Goal: Task Accomplishment & Management: Complete application form

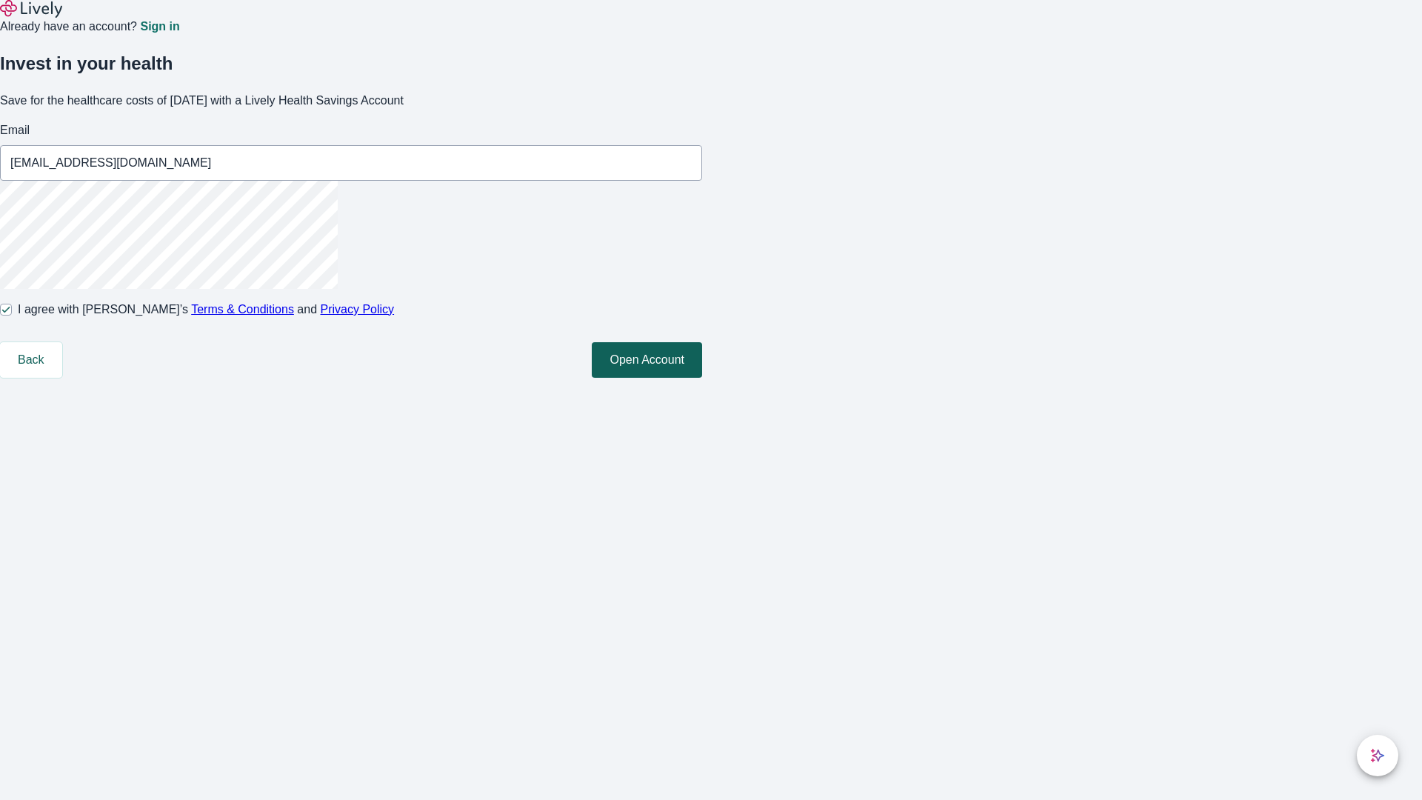
click at [702, 378] on button "Open Account" at bounding box center [647, 360] width 110 height 36
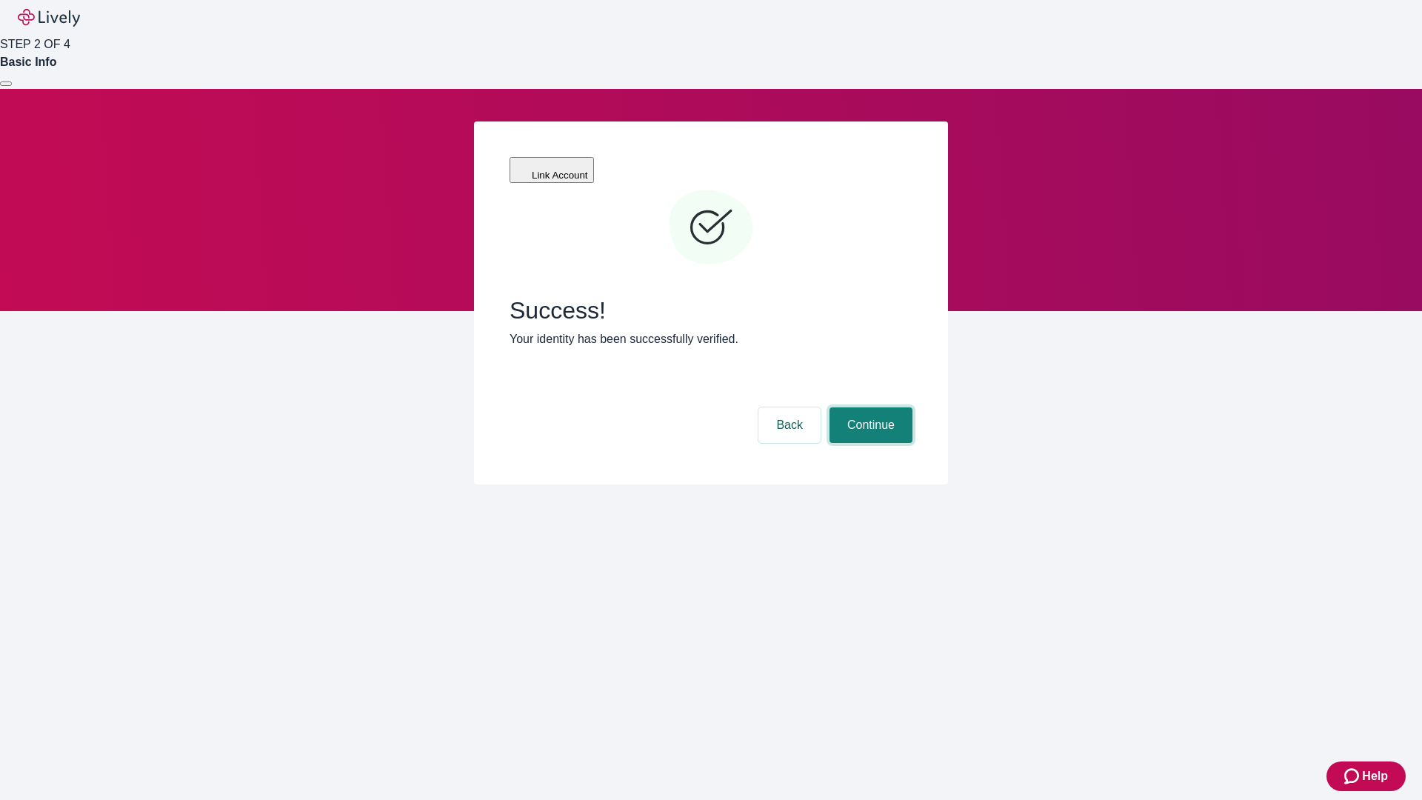
click at [869, 407] on button "Continue" at bounding box center [871, 425] width 83 height 36
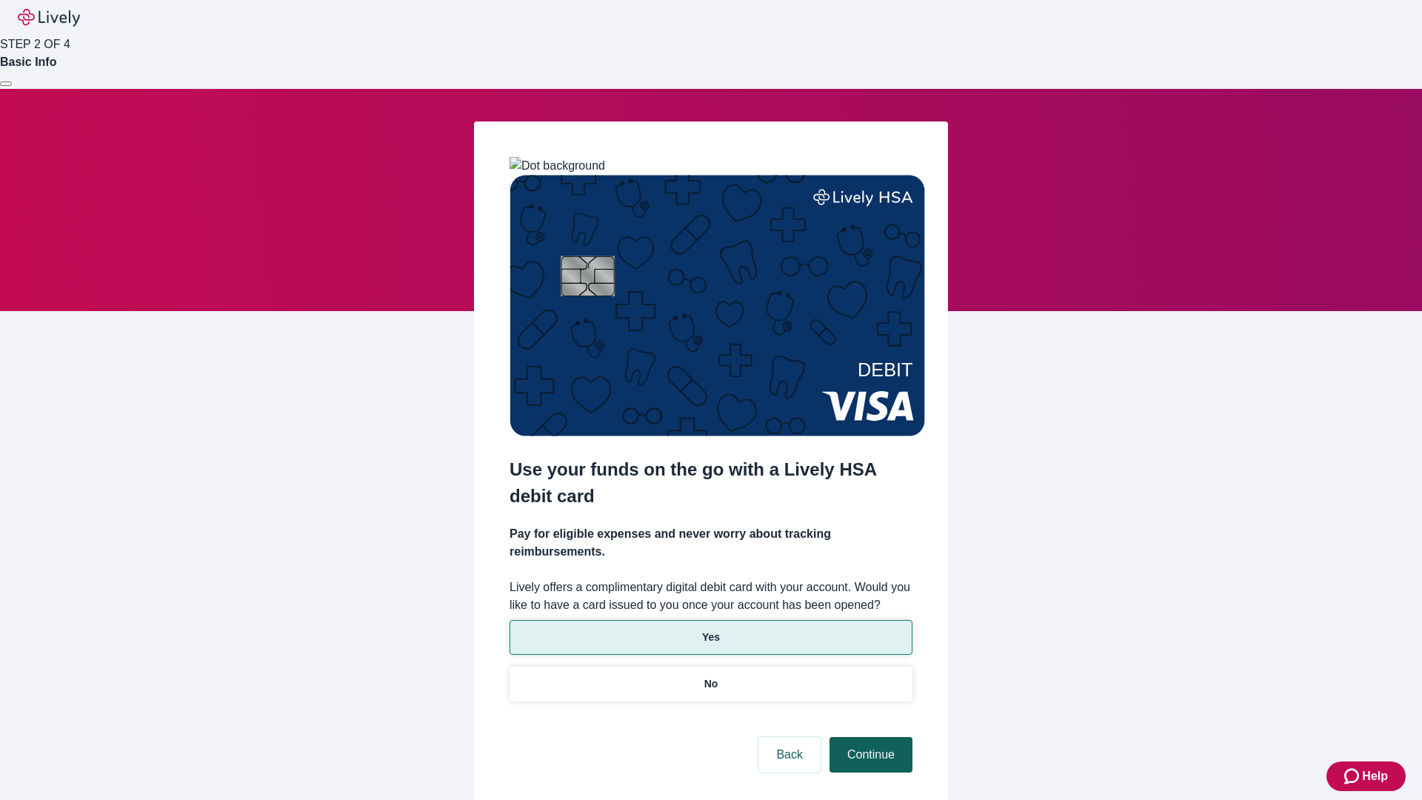
click at [710, 676] on p "No" at bounding box center [711, 684] width 14 height 16
click at [869, 737] on button "Continue" at bounding box center [871, 755] width 83 height 36
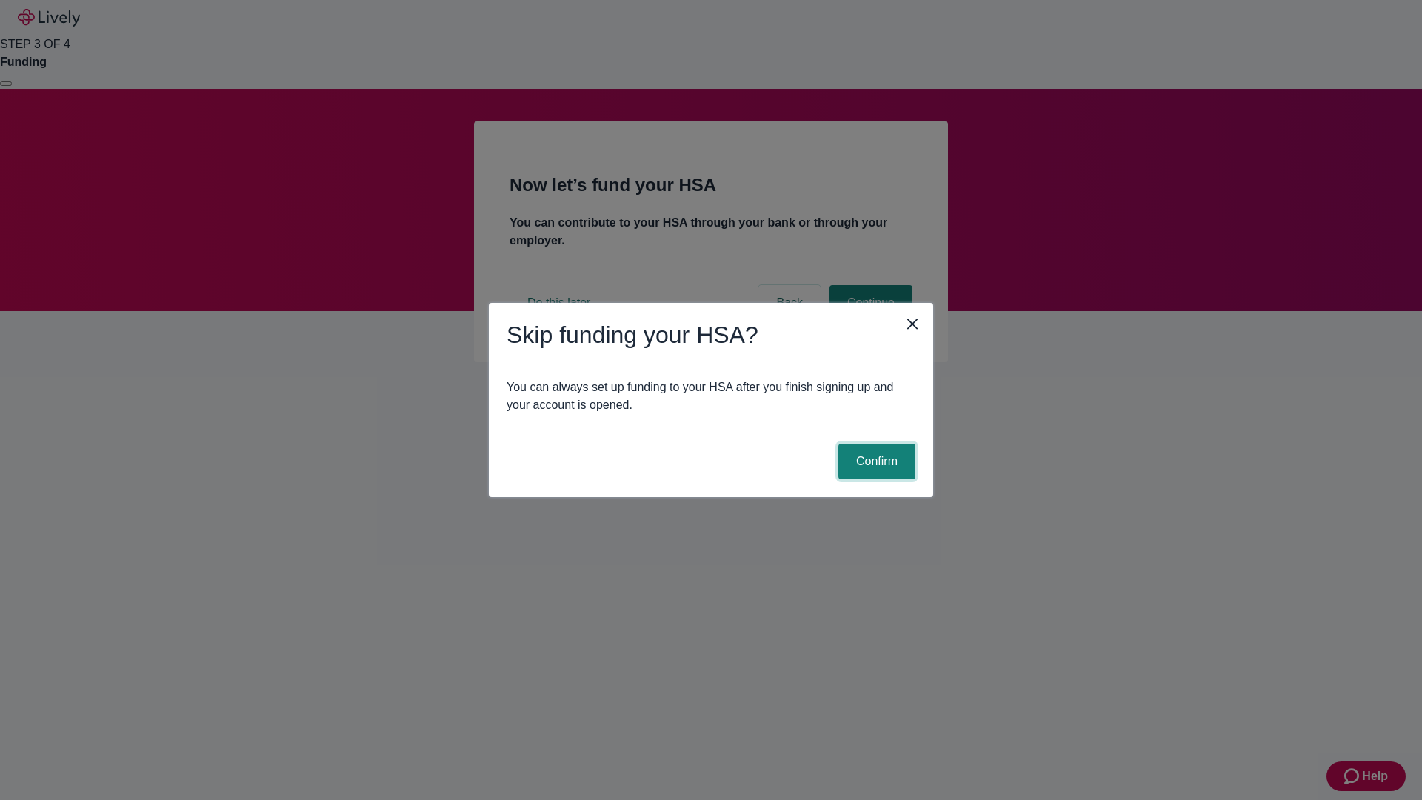
click at [875, 461] on button "Confirm" at bounding box center [876, 462] width 77 height 36
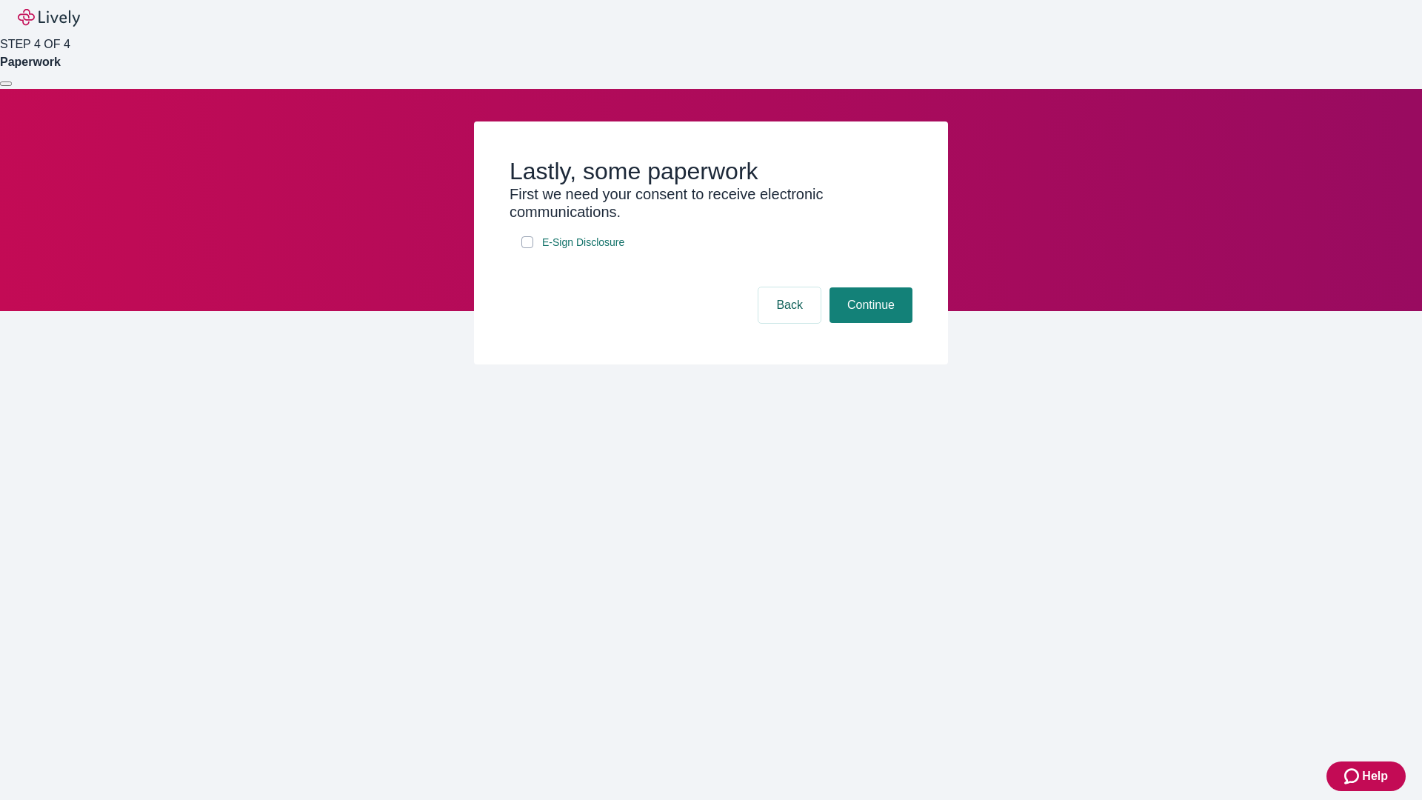
click at [527, 248] on input "E-Sign Disclosure" at bounding box center [527, 242] width 12 height 12
checkbox input "true"
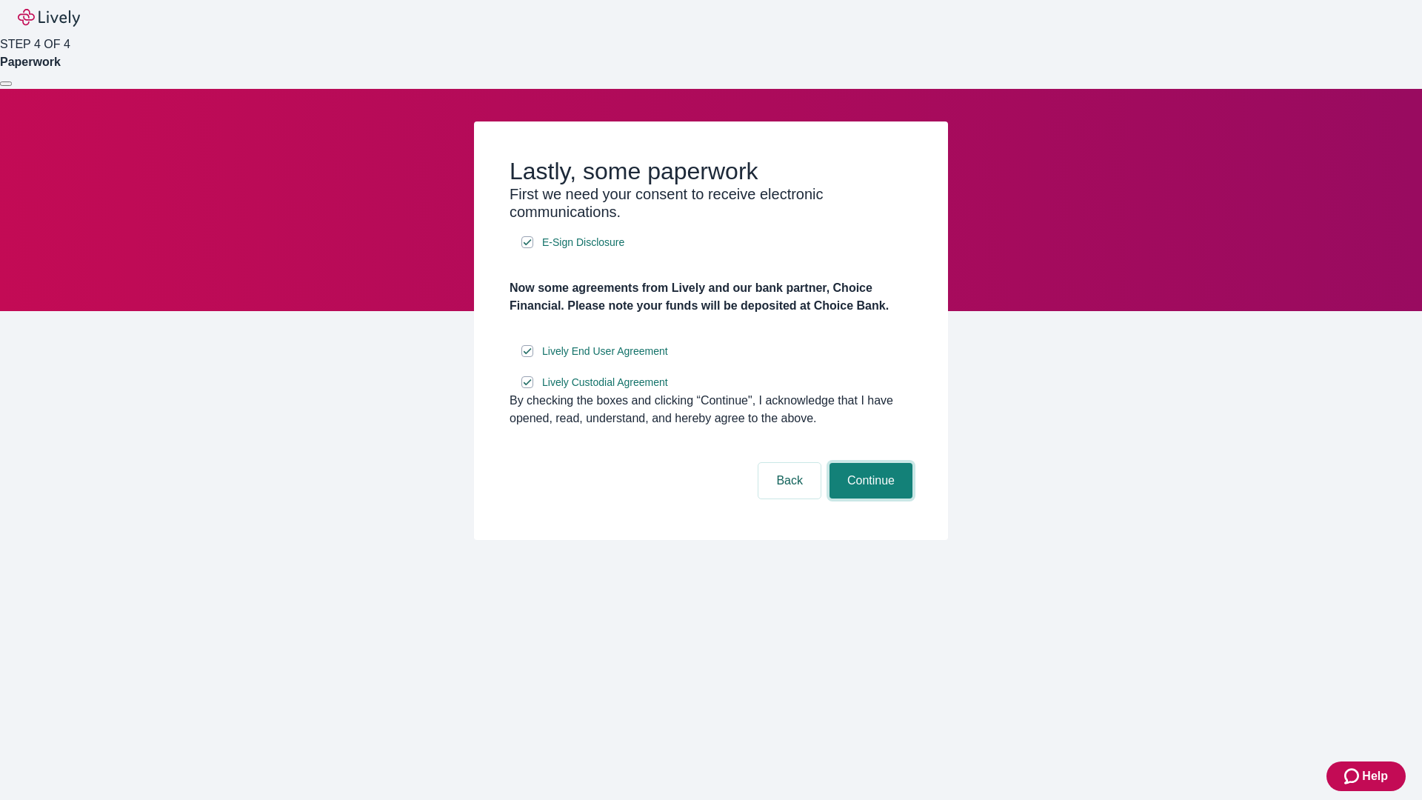
click at [869, 498] on button "Continue" at bounding box center [871, 481] width 83 height 36
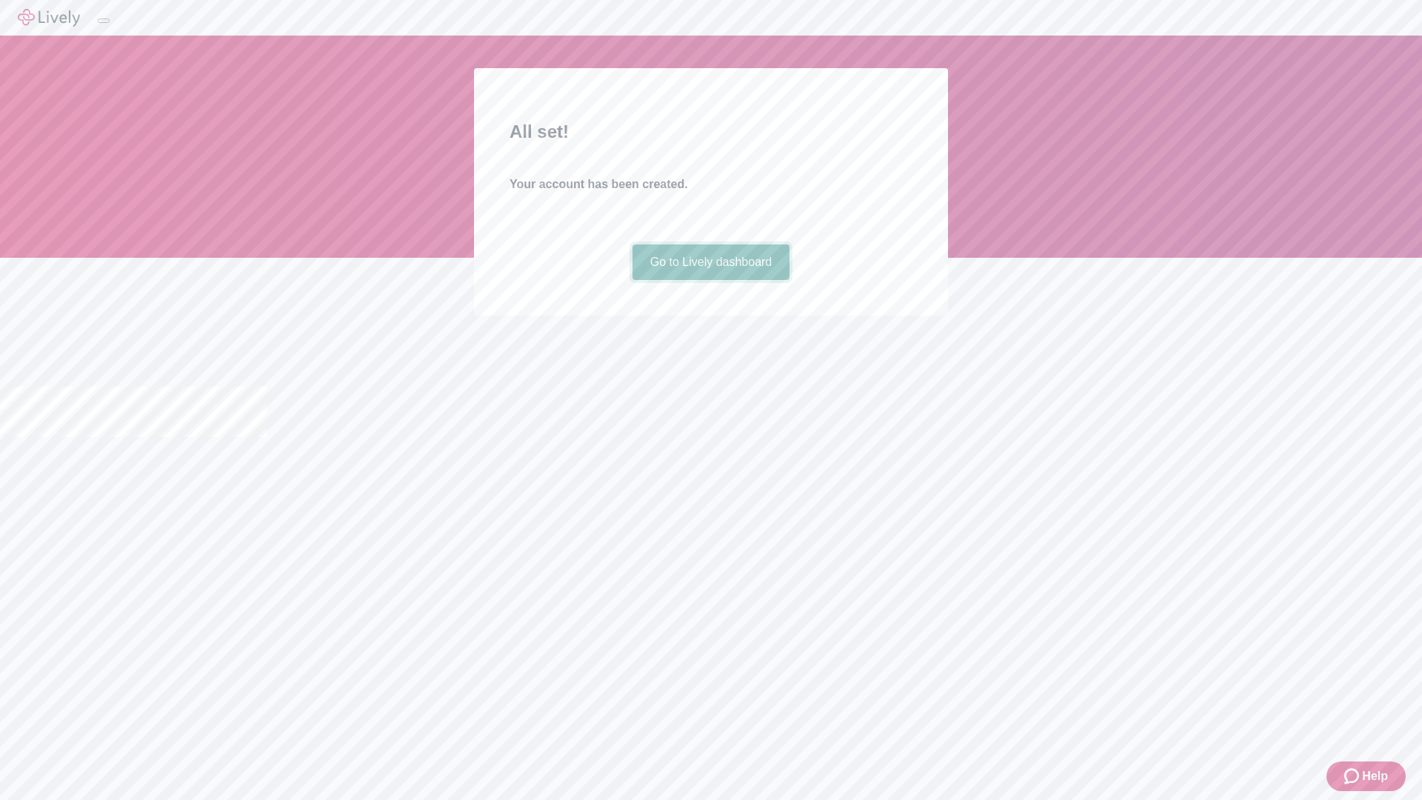
click at [710, 280] on link "Go to Lively dashboard" at bounding box center [711, 262] width 158 height 36
